Goal: Task Accomplishment & Management: Manage account settings

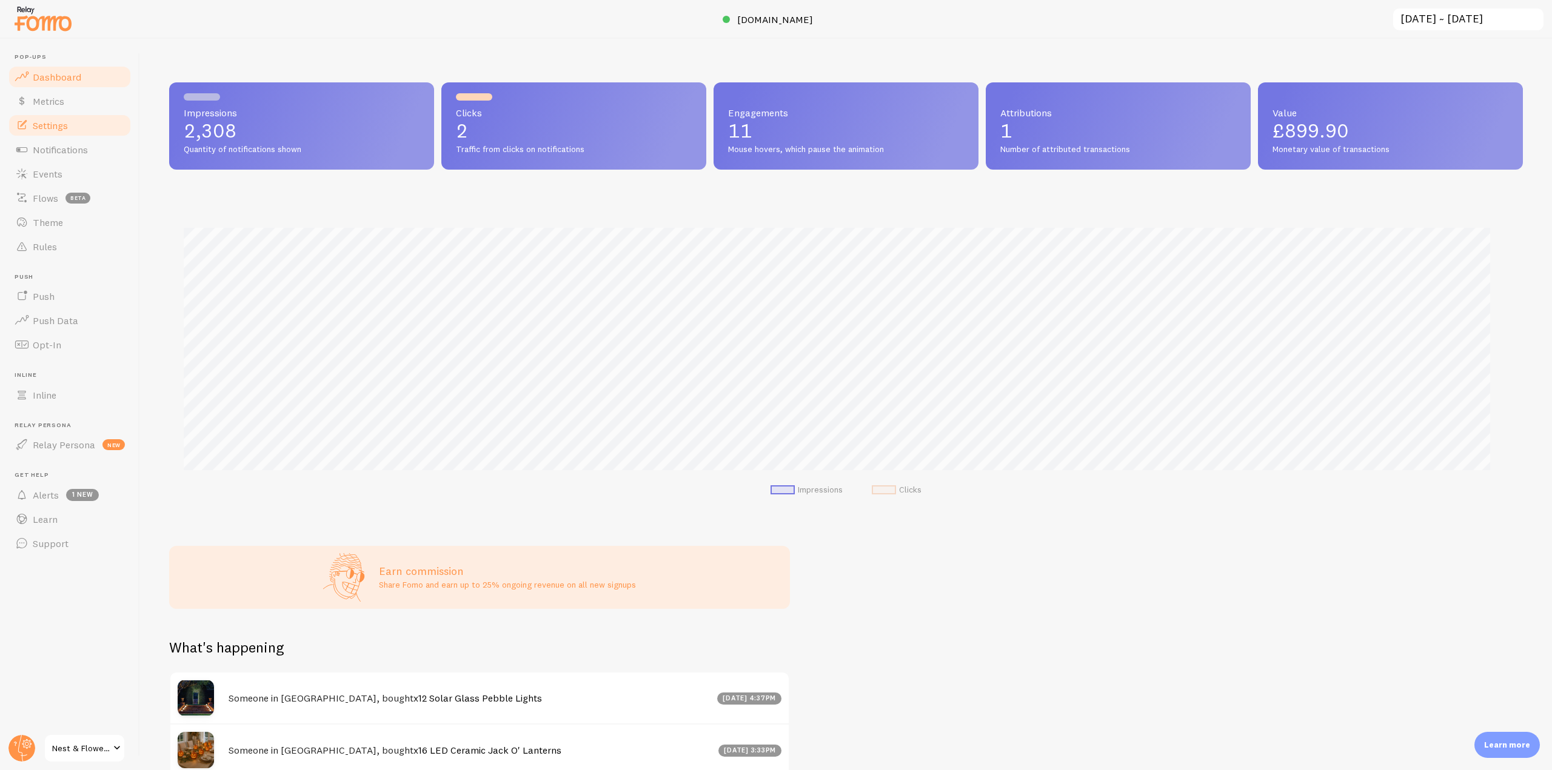
scroll to position [605884, 604858]
click at [24, 737] on circle at bounding box center [21, 748] width 27 height 27
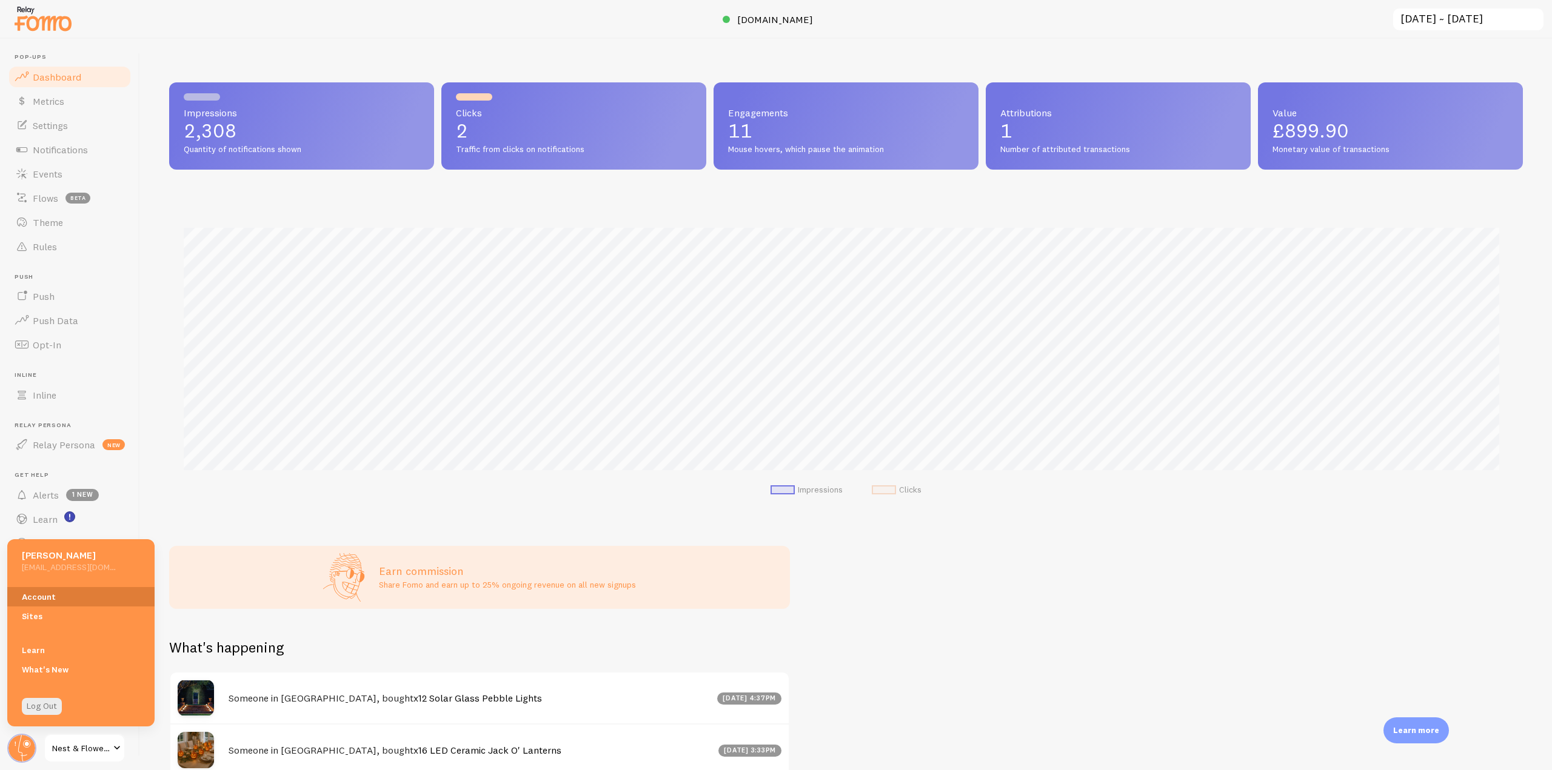
click at [42, 595] on link "Account" at bounding box center [80, 596] width 147 height 19
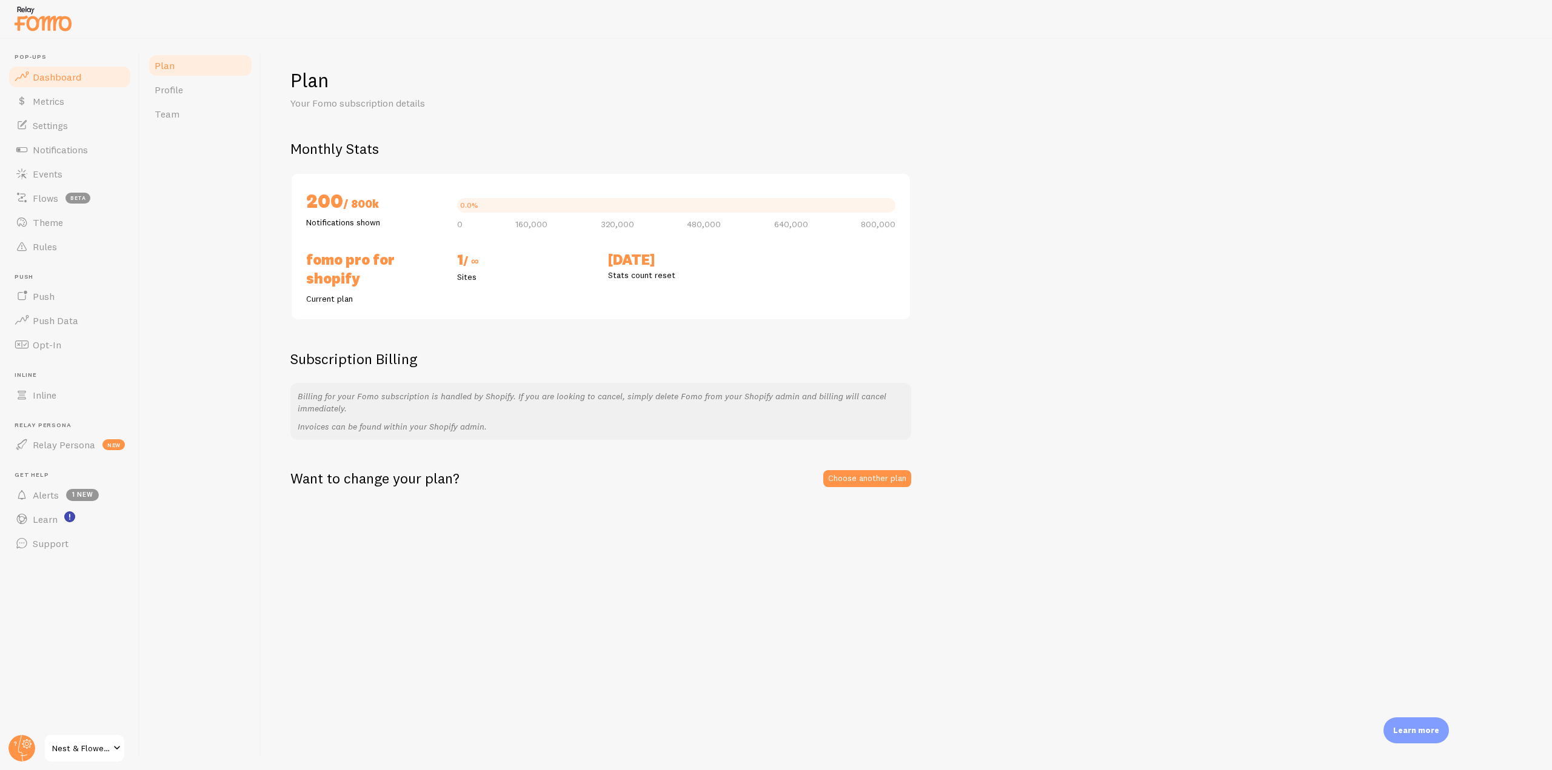
click at [84, 73] on link "Dashboard" at bounding box center [69, 77] width 125 height 24
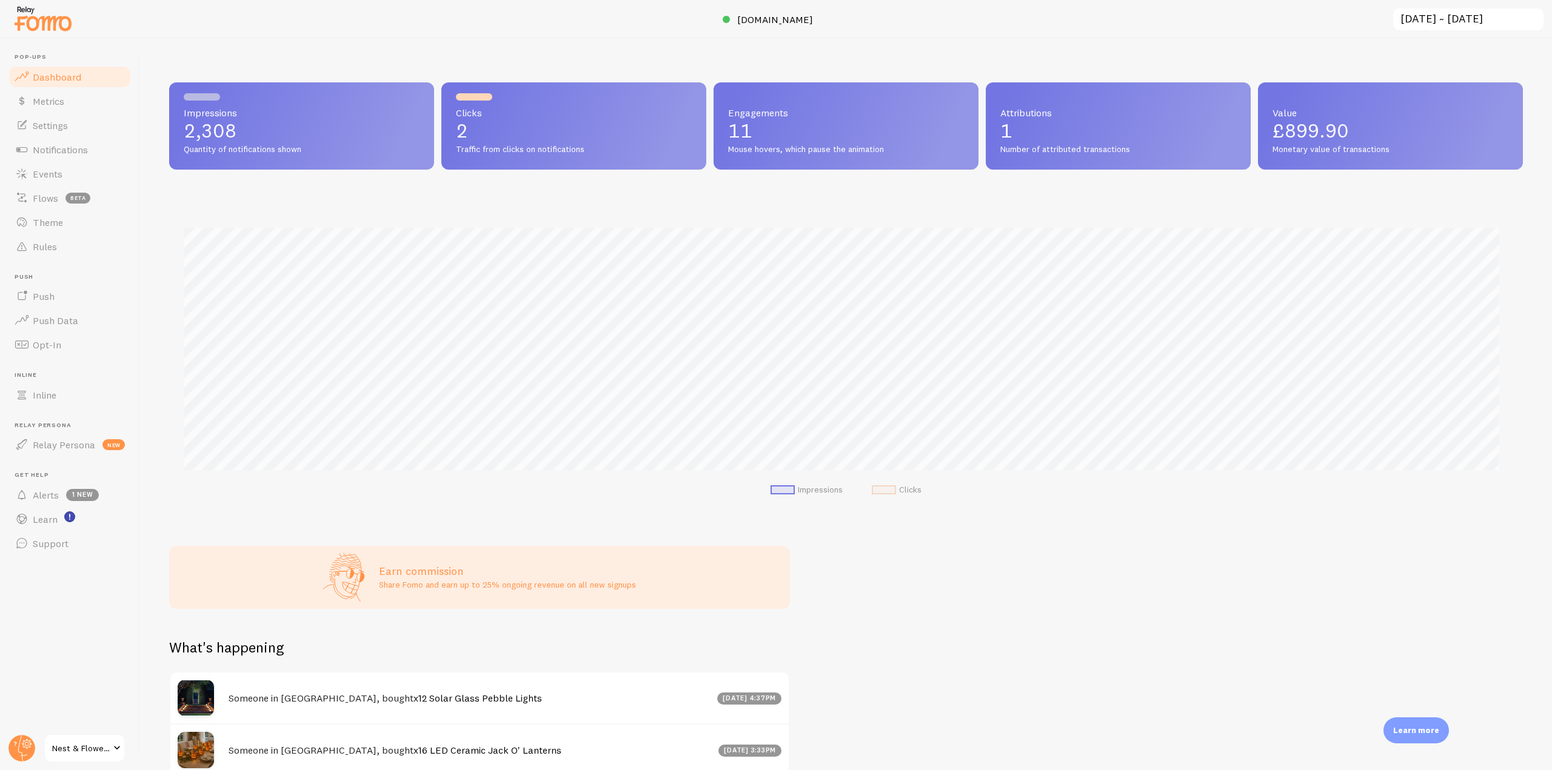
scroll to position [318, 1345]
click at [767, 21] on span "[DOMAIN_NAME]" at bounding box center [775, 19] width 76 height 12
click at [64, 153] on span "Notifications" at bounding box center [60, 150] width 55 height 12
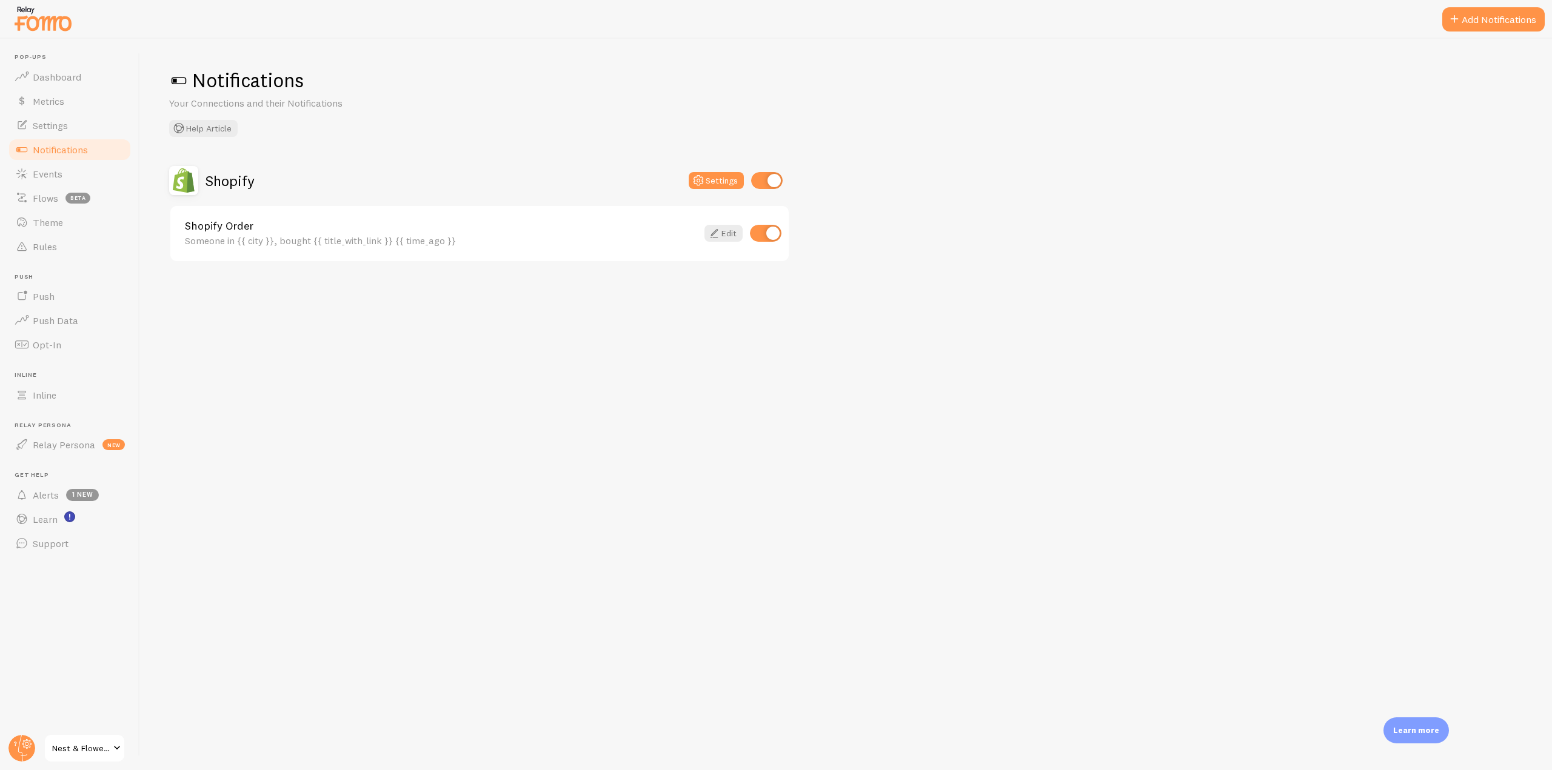
click at [56, 17] on img at bounding box center [43, 18] width 61 height 31
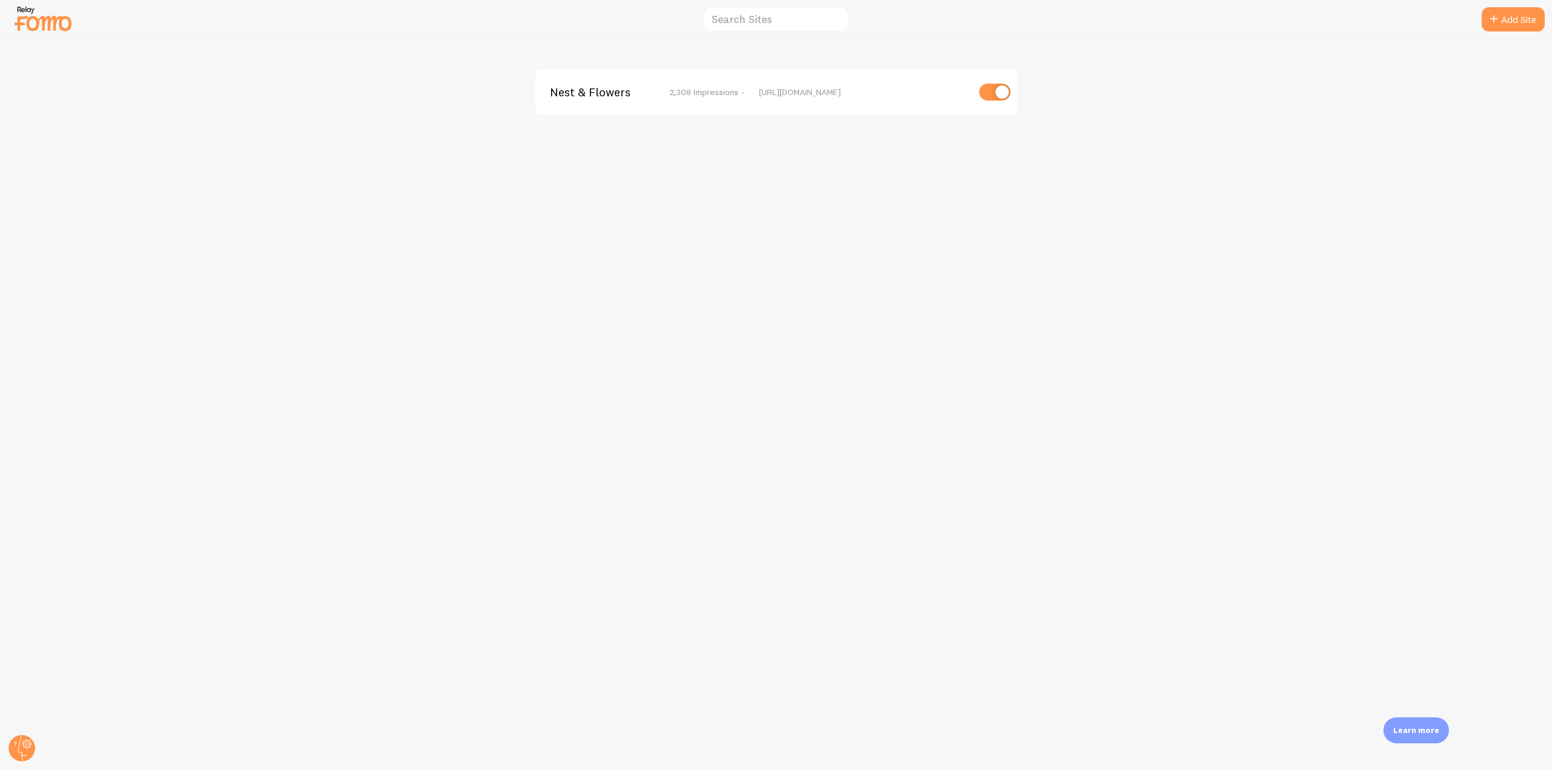
click at [597, 95] on span "Nest & Flowers" at bounding box center [599, 92] width 98 height 11
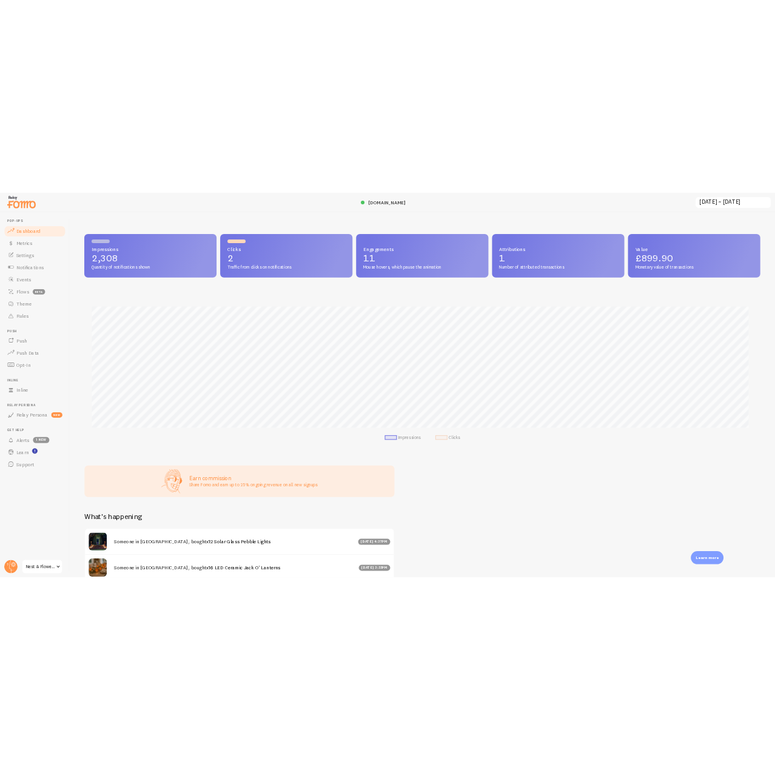
scroll to position [318, 1345]
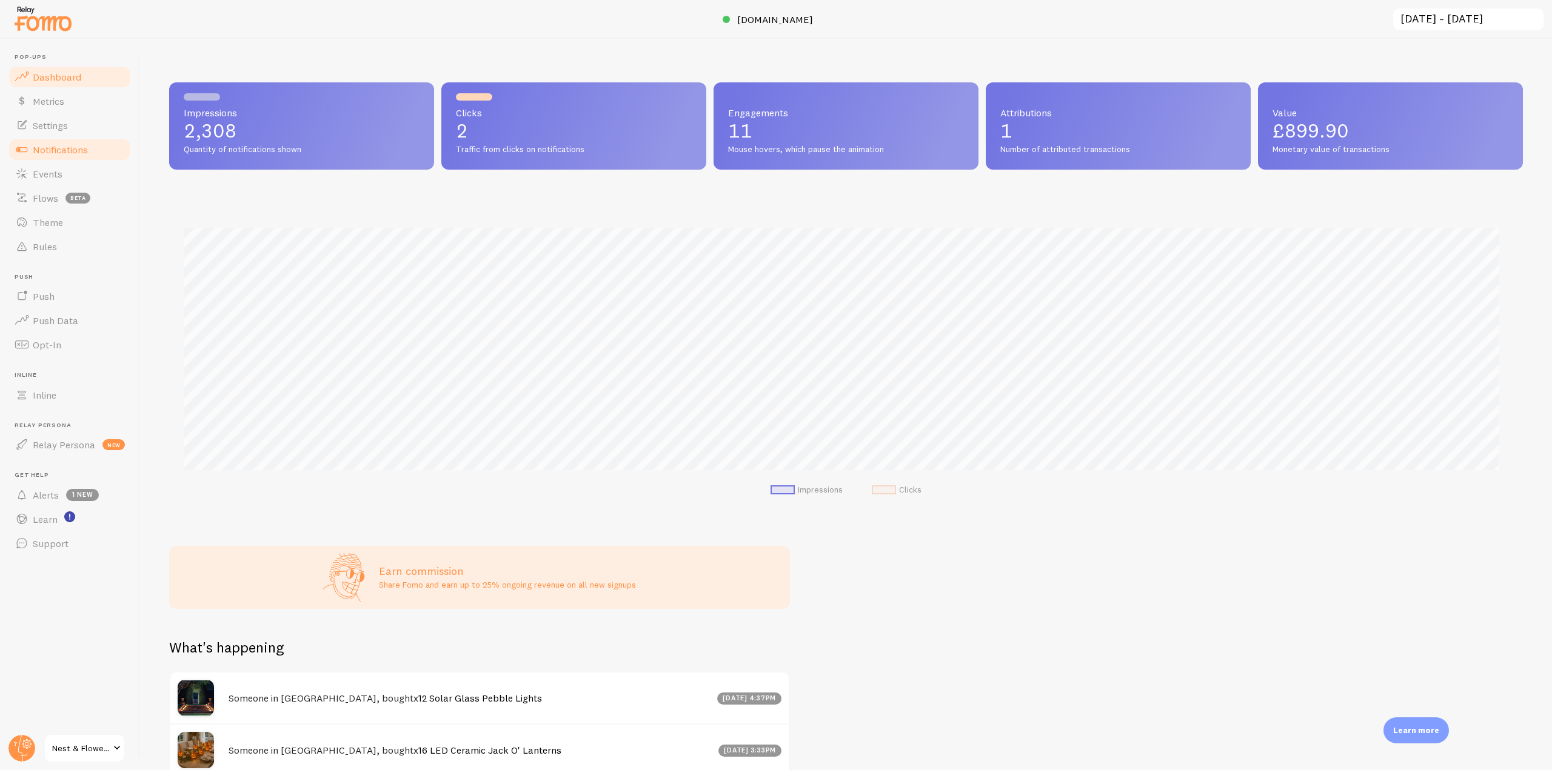
click at [97, 151] on link "Notifications" at bounding box center [69, 150] width 125 height 24
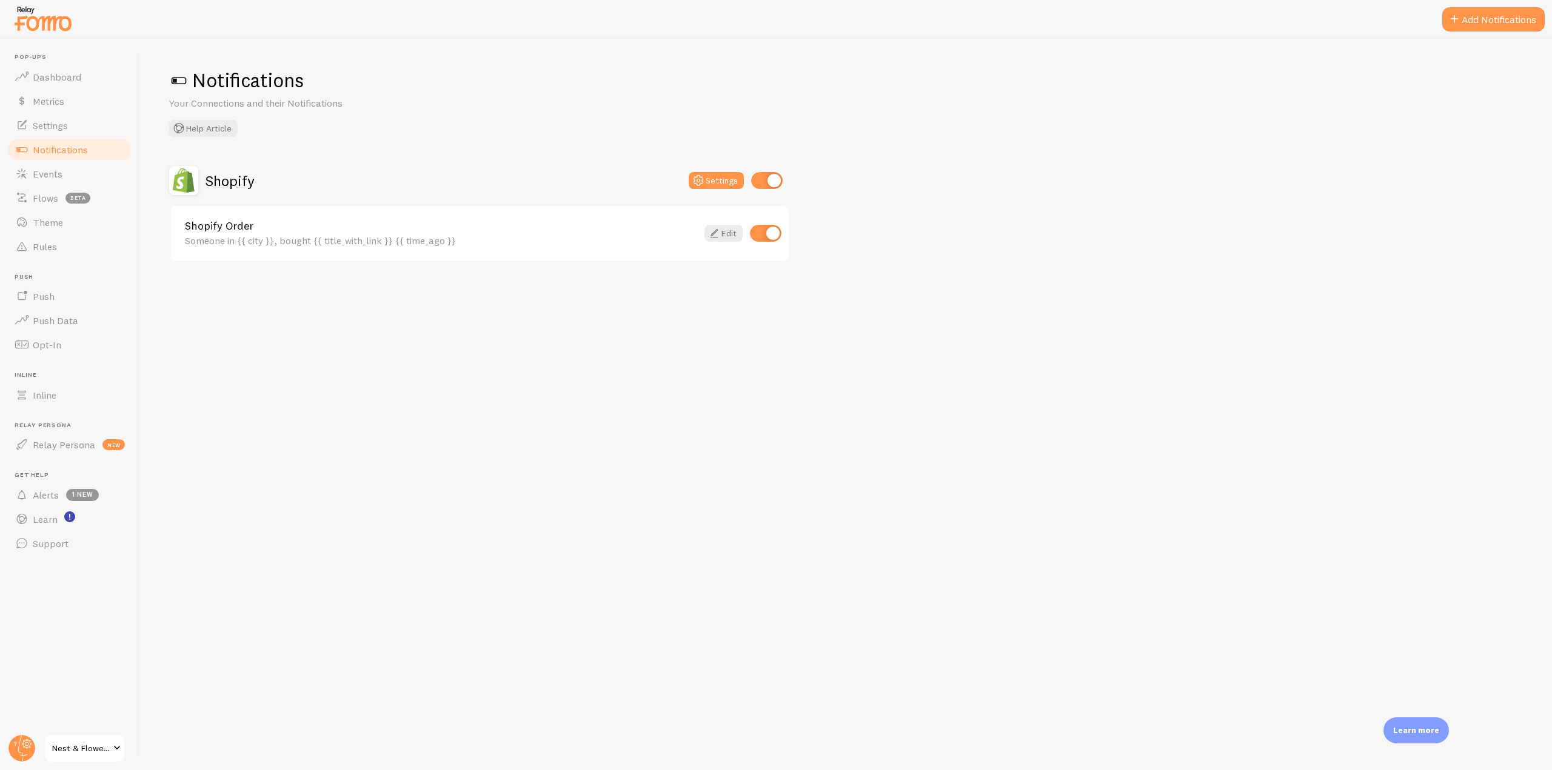
click at [216, 179] on h2 "Shopify" at bounding box center [230, 181] width 49 height 19
